Goal: Task Accomplishment & Management: Use online tool/utility

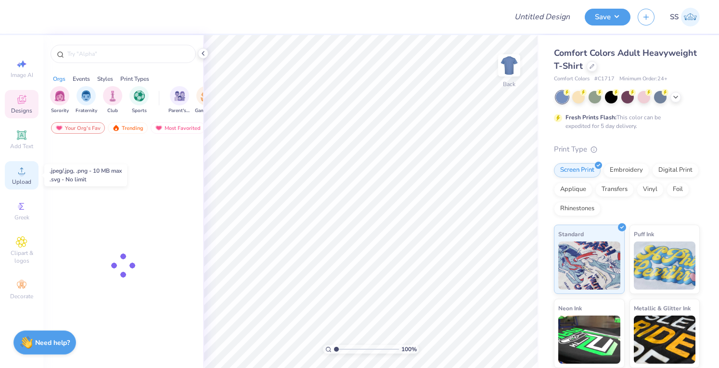
click at [31, 180] on div "Upload" at bounding box center [22, 175] width 34 height 28
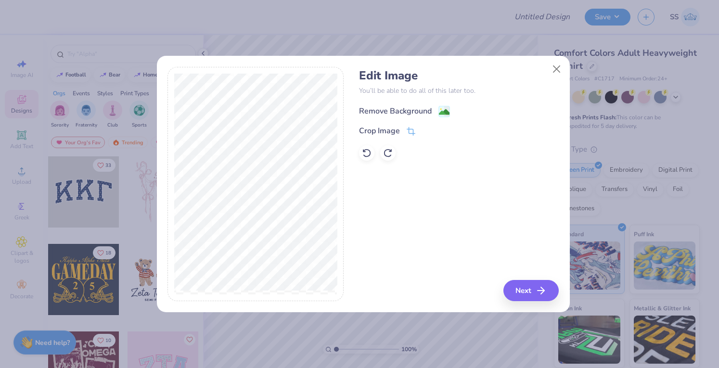
click at [400, 105] on div "Remove Background" at bounding box center [404, 111] width 91 height 12
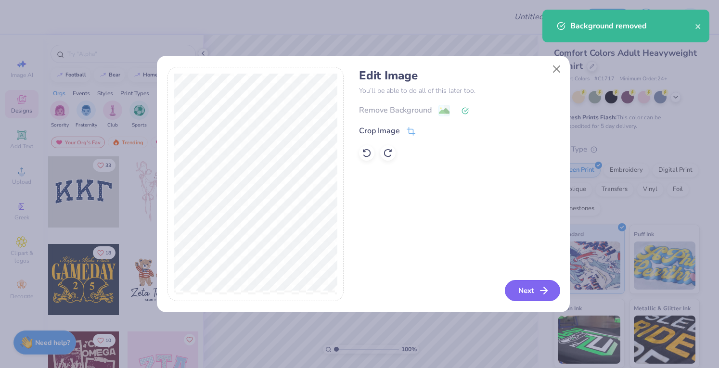
click at [523, 287] on button "Next" at bounding box center [532, 290] width 55 height 21
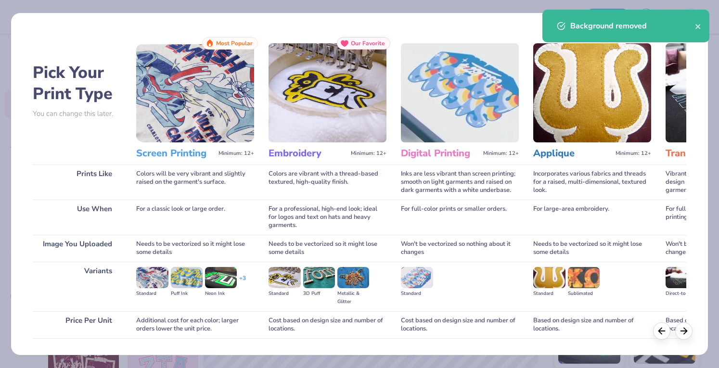
scroll to position [63, 0]
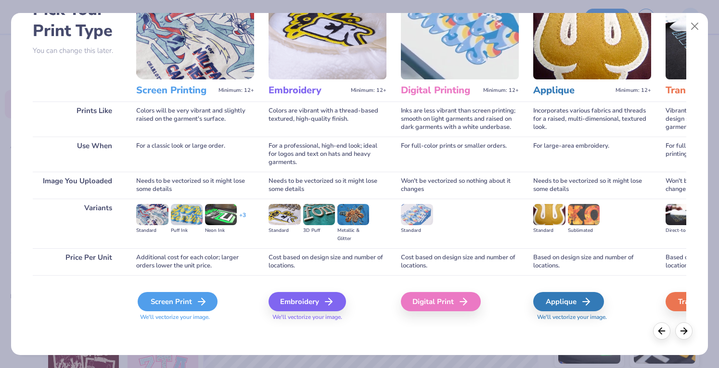
click at [153, 298] on div "Screen Print" at bounding box center [178, 301] width 80 height 19
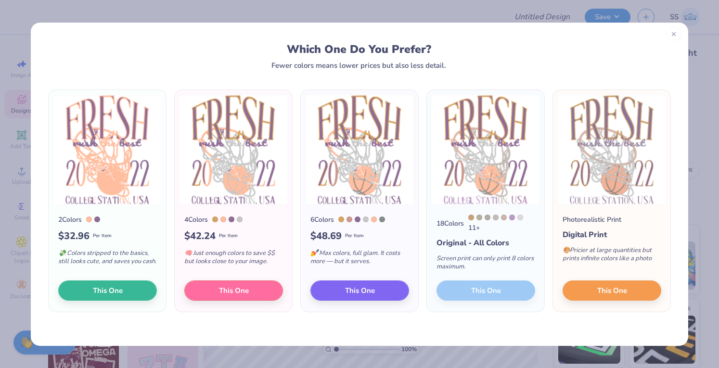
click at [669, 36] on div at bounding box center [673, 33] width 15 height 15
